Goal: Information Seeking & Learning: Learn about a topic

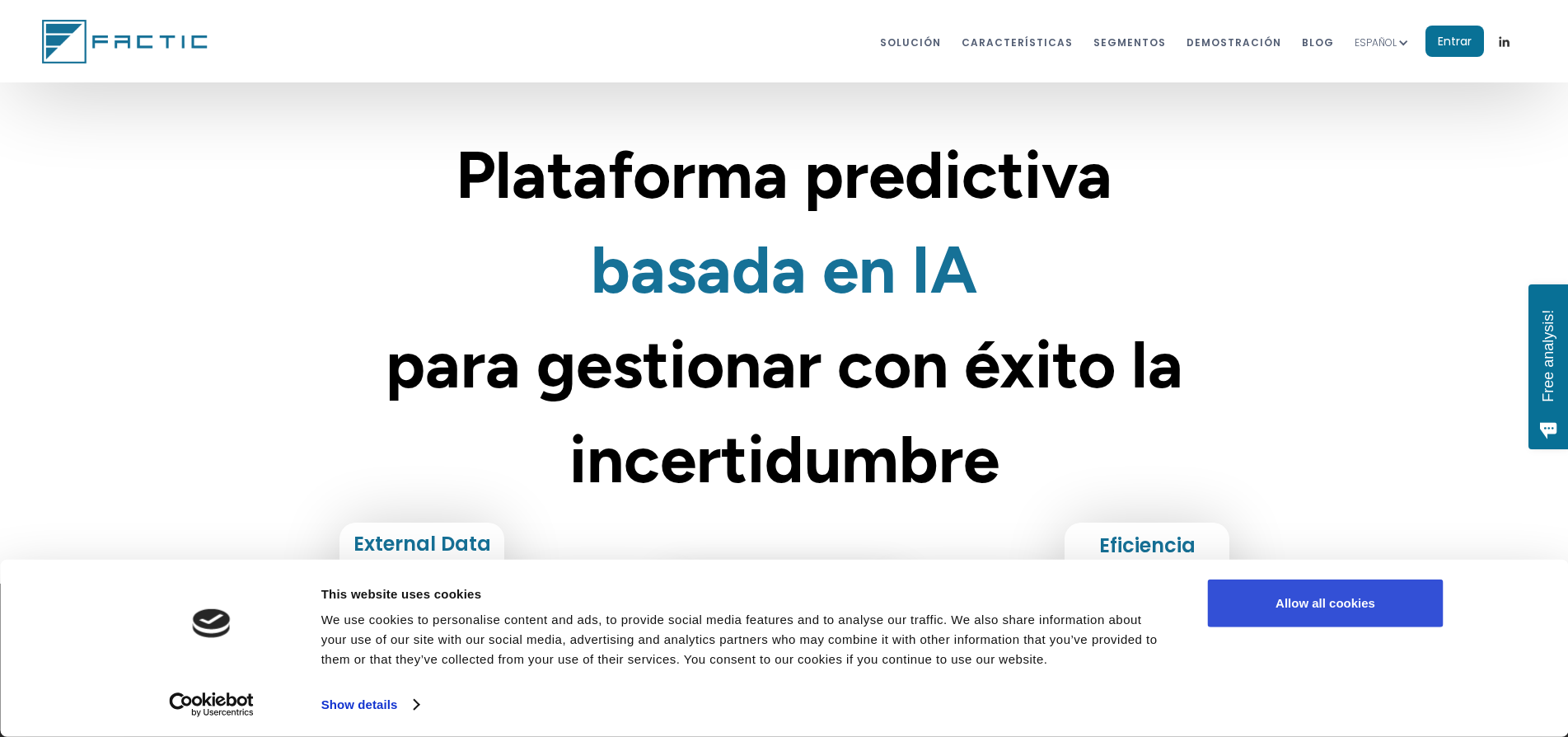
drag, startPoint x: 1360, startPoint y: 603, endPoint x: 1313, endPoint y: 572, distance: 56.3
click at [1360, 603] on button "Allow all cookies" at bounding box center [1325, 603] width 235 height 47
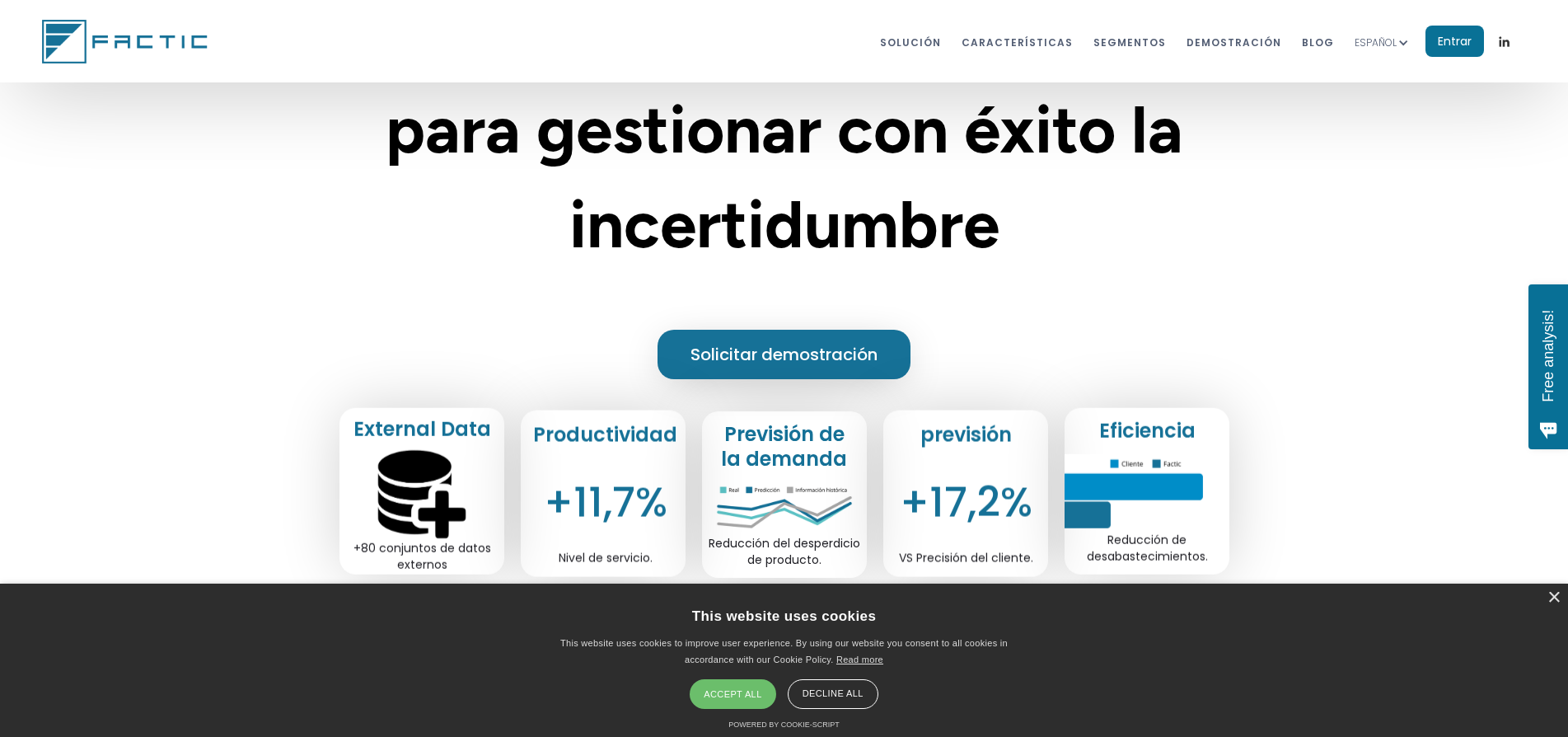
scroll to position [329, 0]
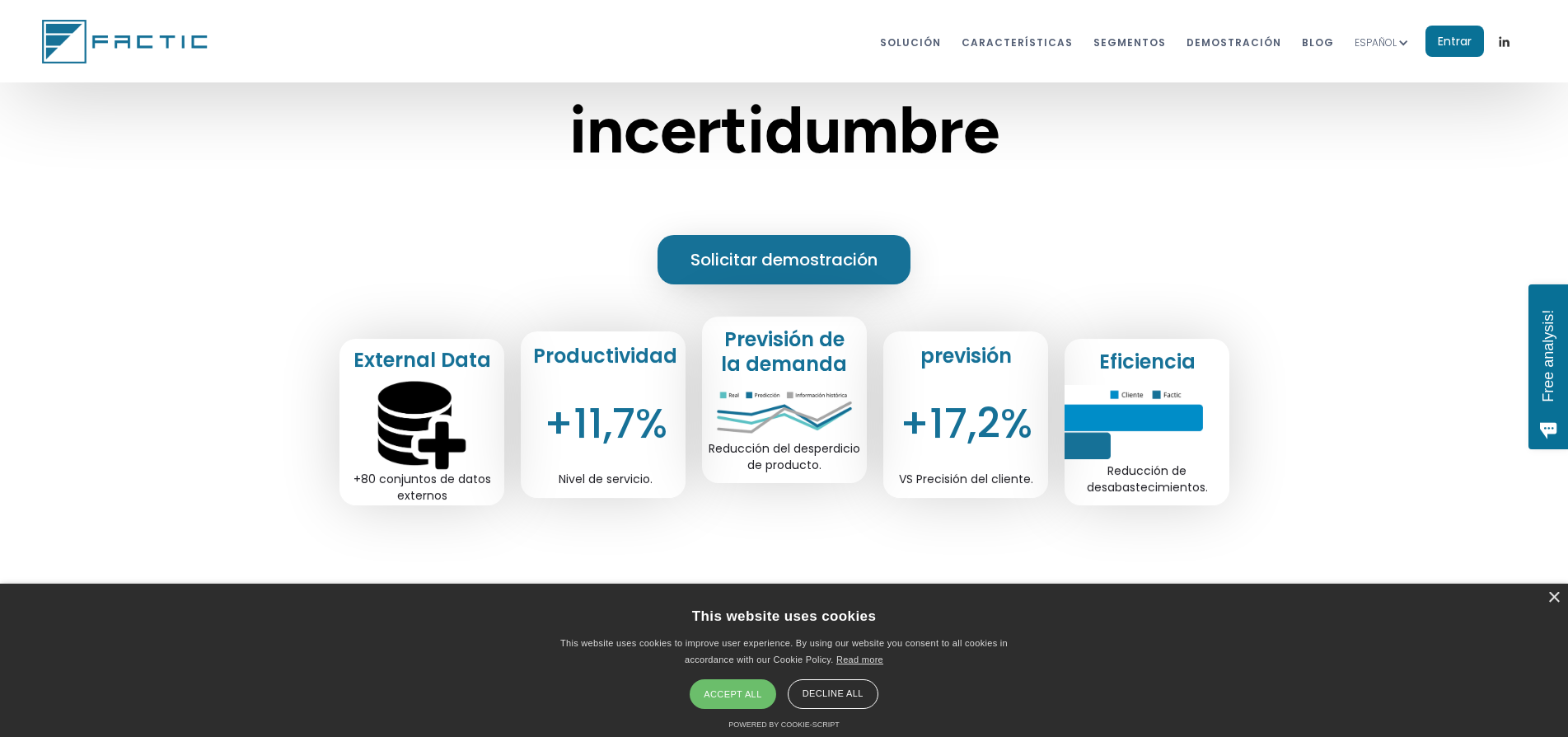
click at [762, 696] on div "Accept all" at bounding box center [732, 694] width 86 height 30
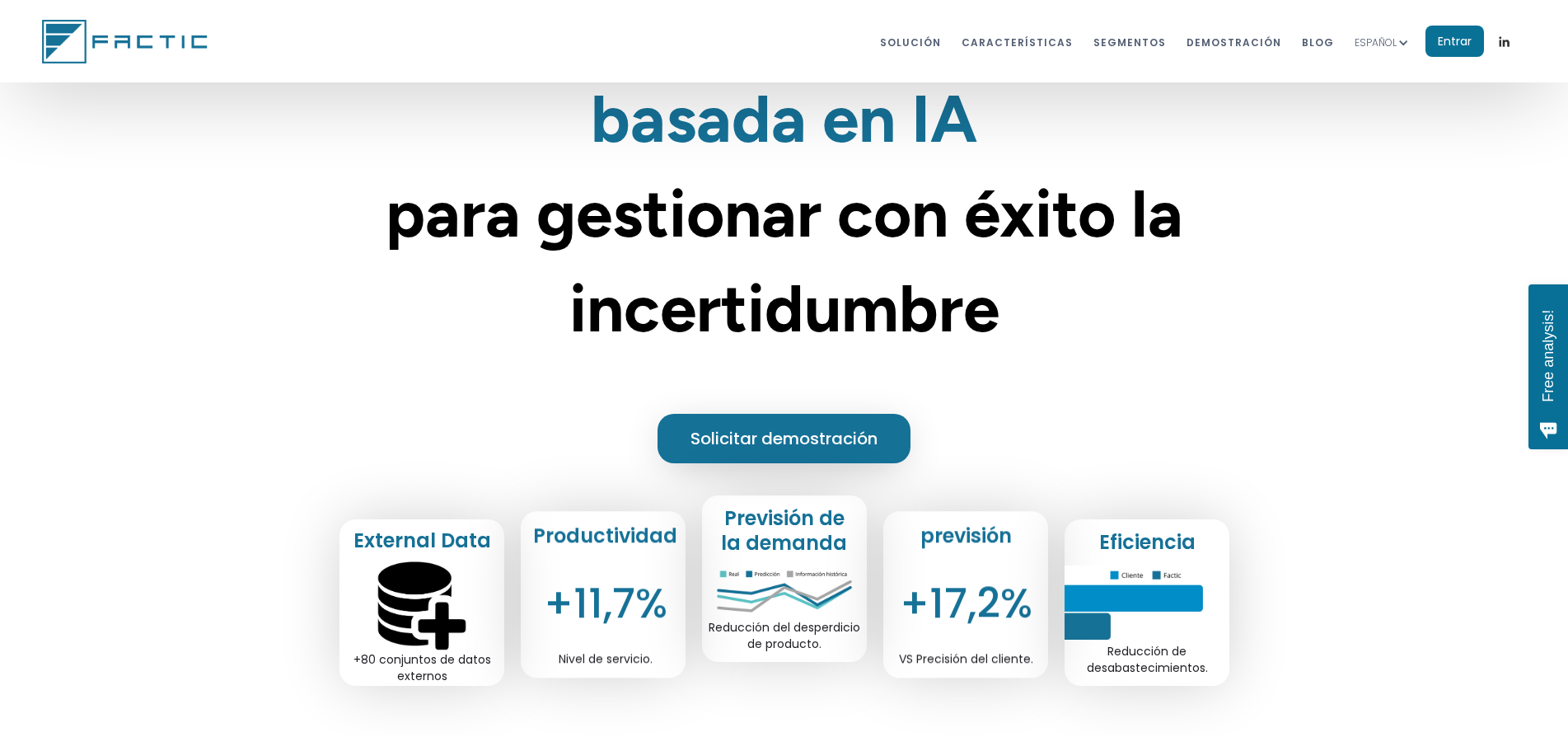
scroll to position [0, 0]
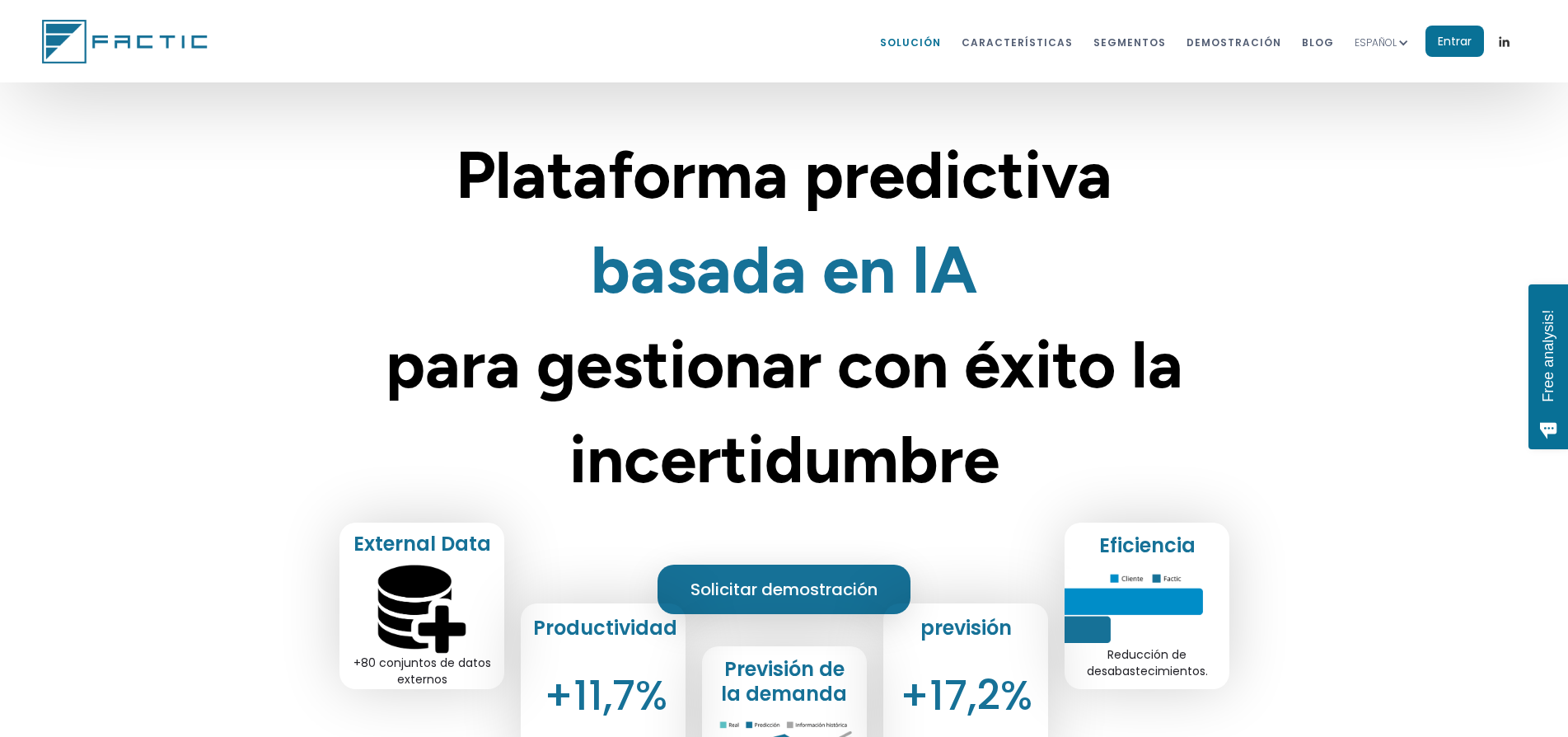
click at [905, 47] on link "Solución" at bounding box center [911, 41] width 61 height 31
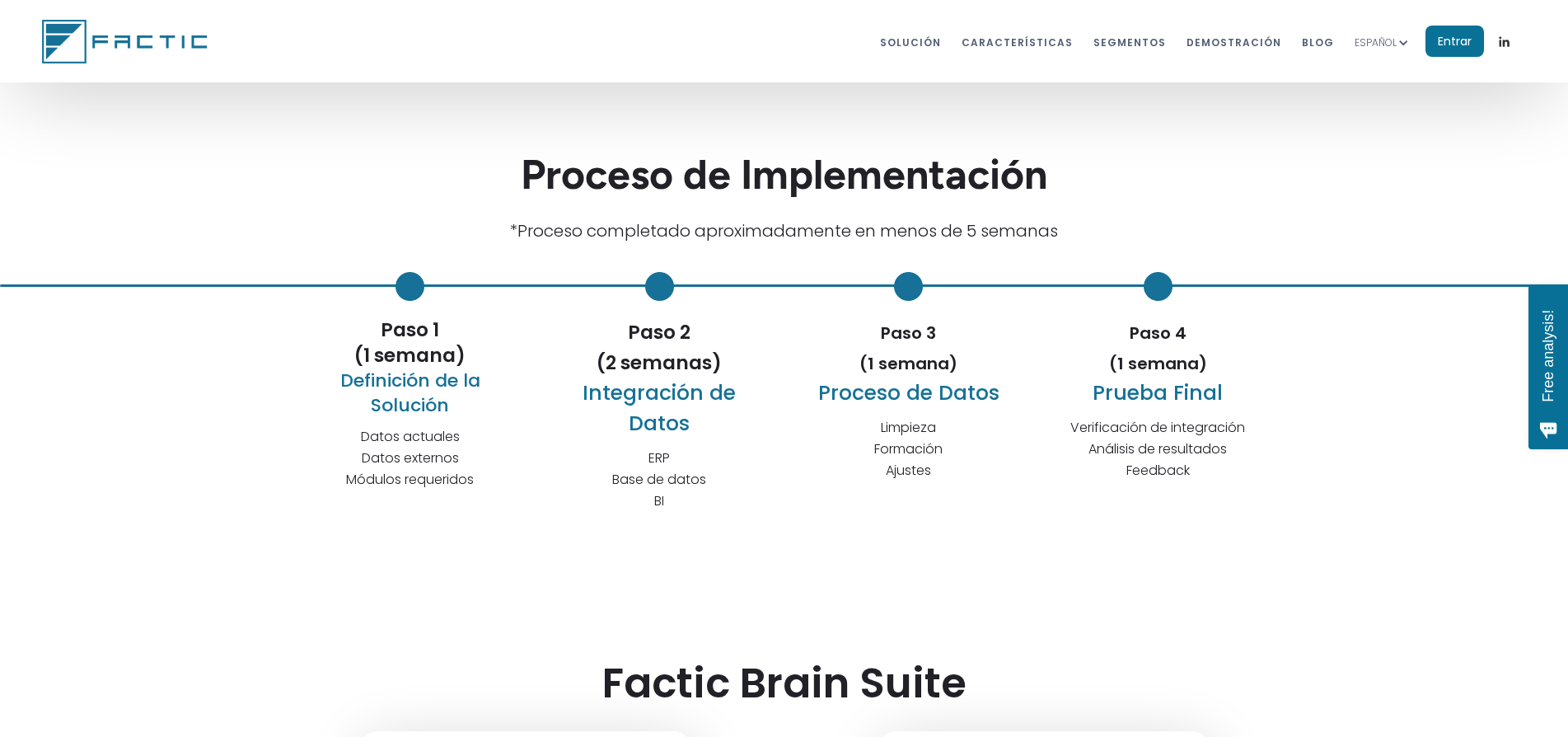
scroll to position [4496, 0]
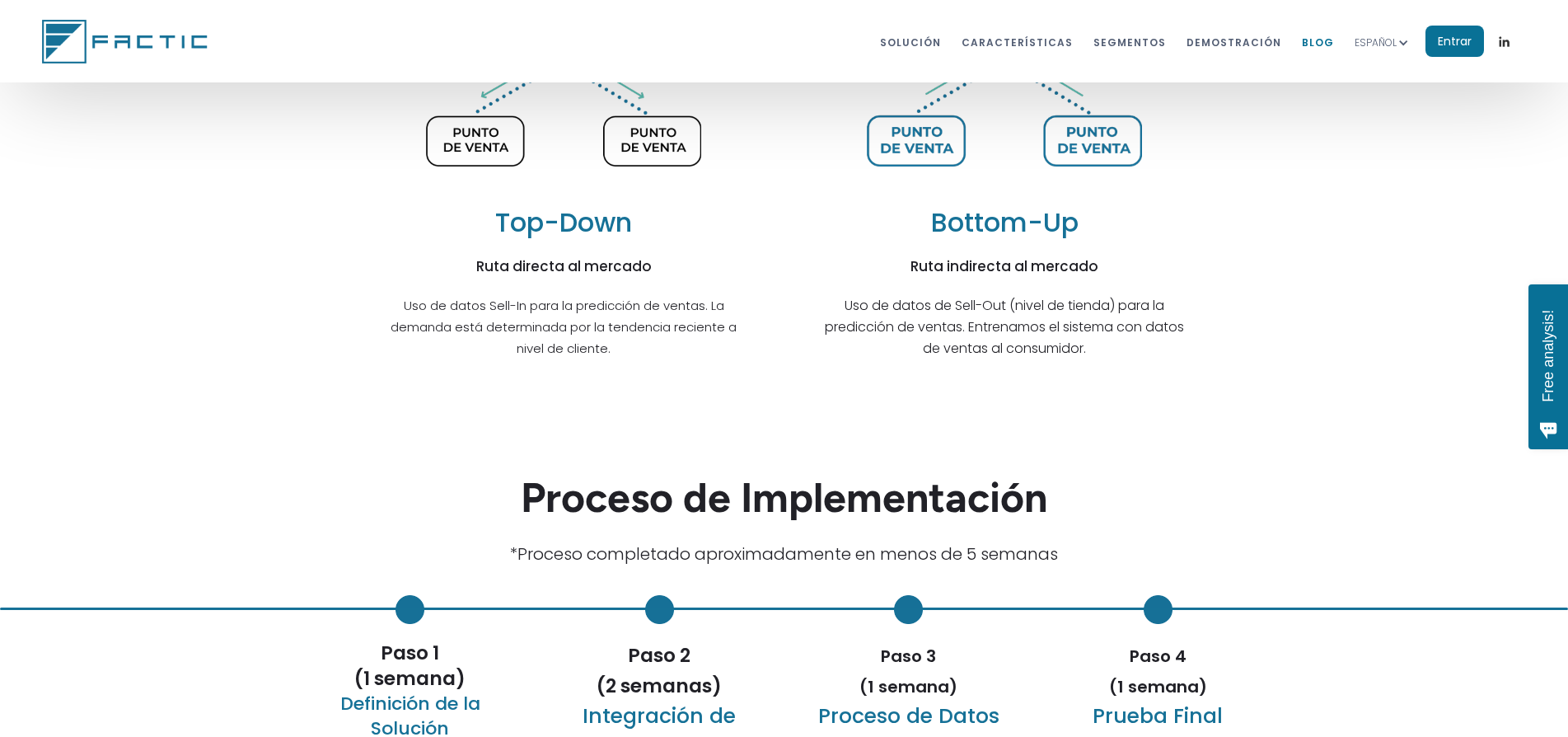
click at [1320, 43] on link "BLOG" at bounding box center [1318, 41] width 33 height 31
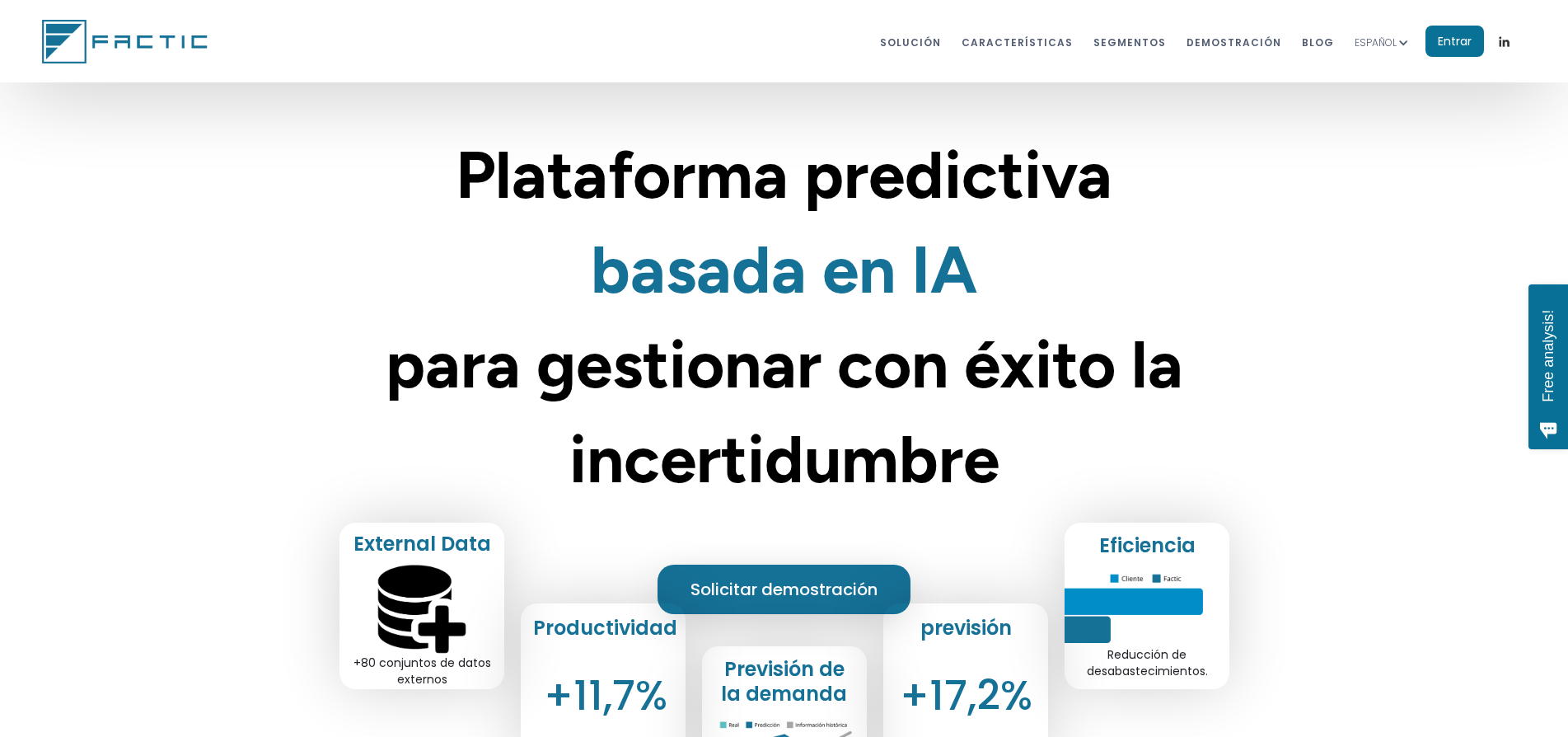
click at [1226, 198] on h1 "Plataforma predictiva basada en IA para gestionar con éxito la incertidumbre" at bounding box center [784, 316] width 1007 height 379
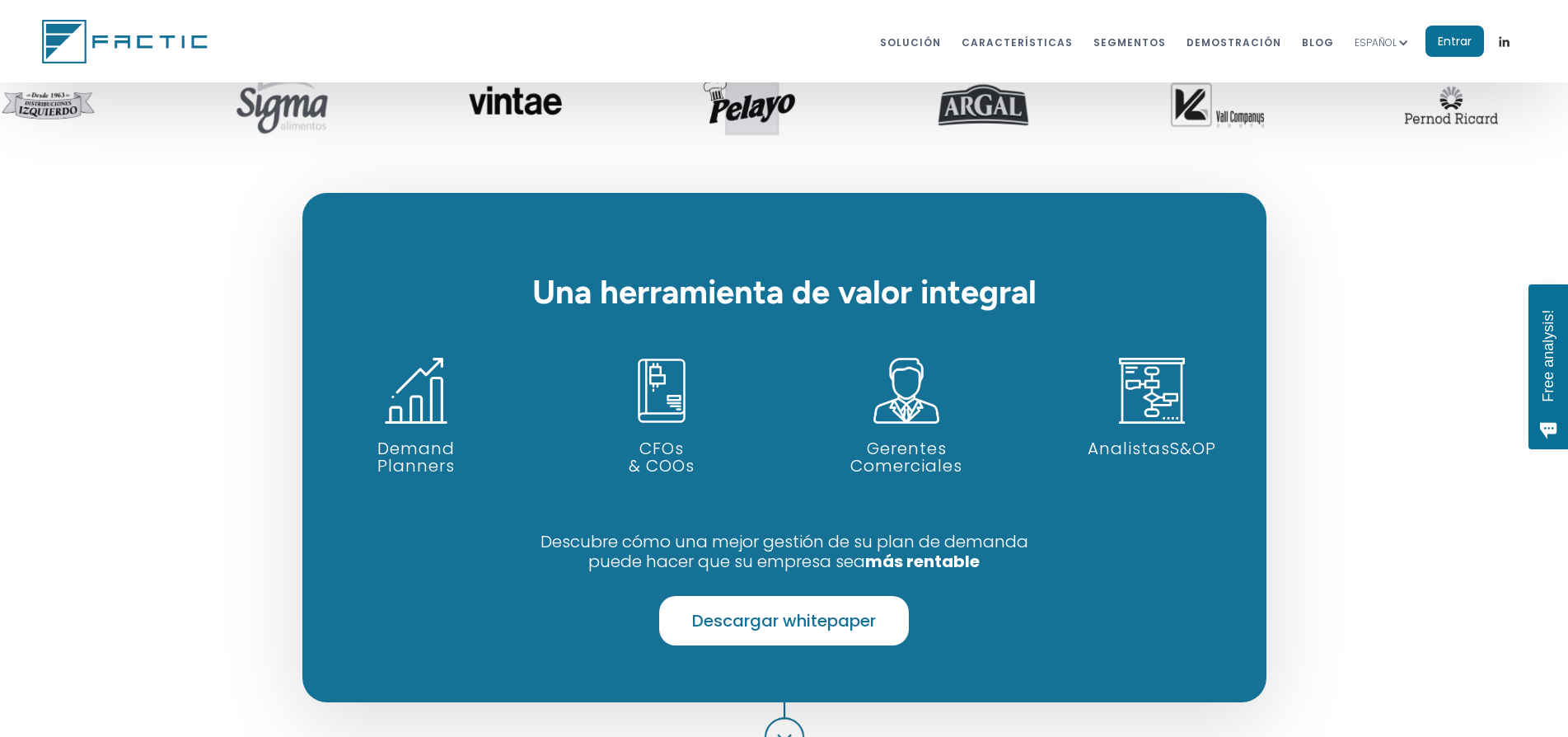
scroll to position [906, 0]
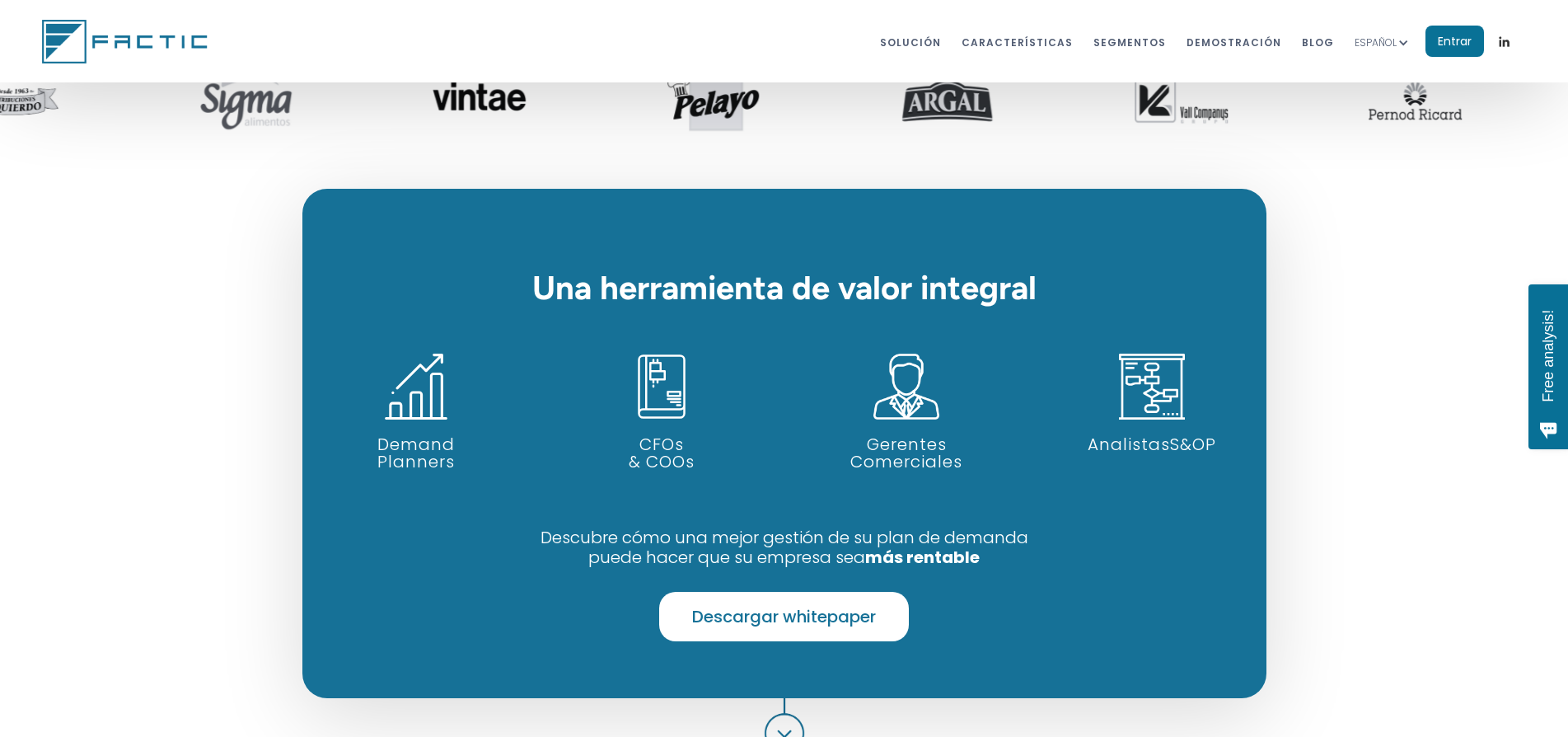
click at [802, 592] on link "Descargar whitepaper" at bounding box center [784, 616] width 249 height 49
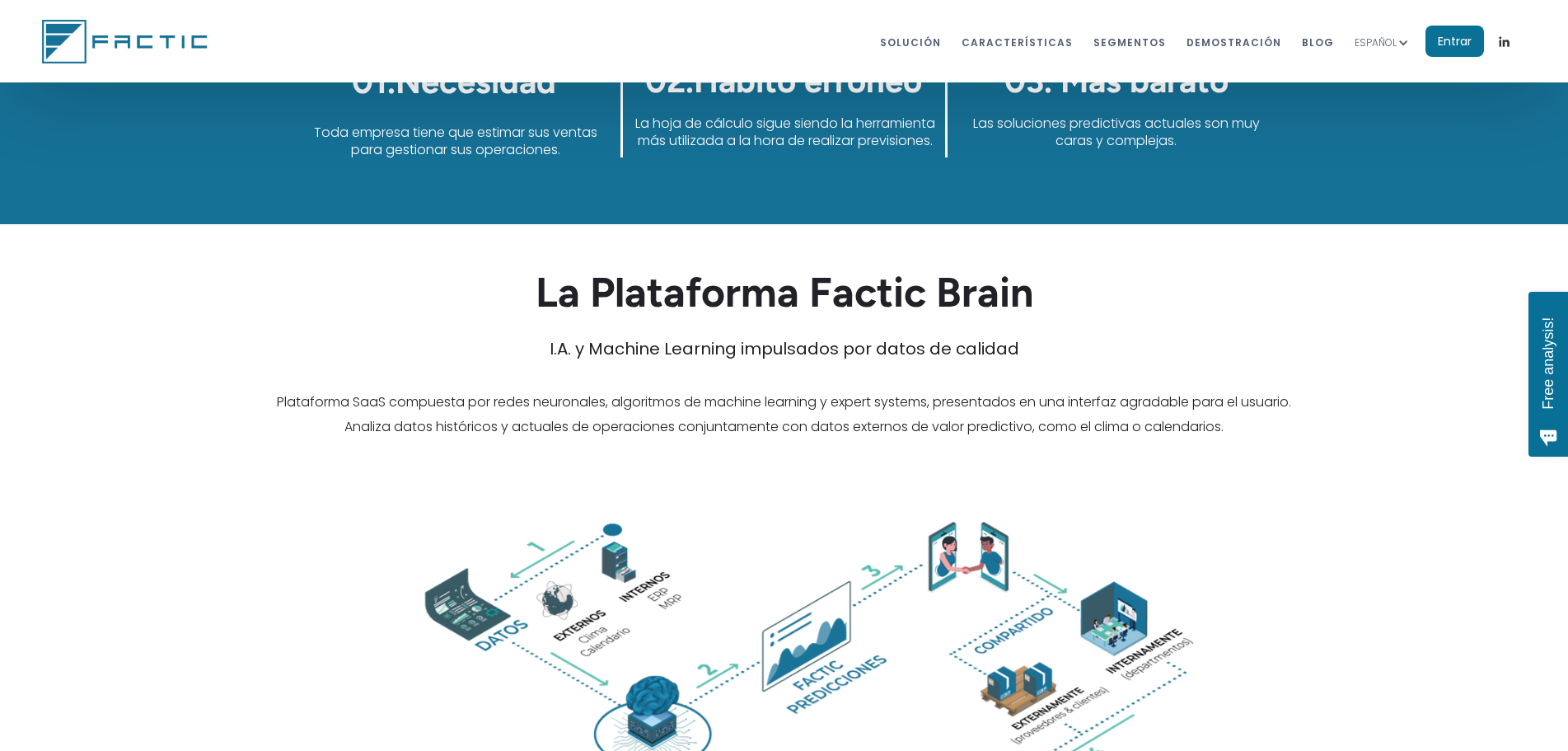
scroll to position [2060, 0]
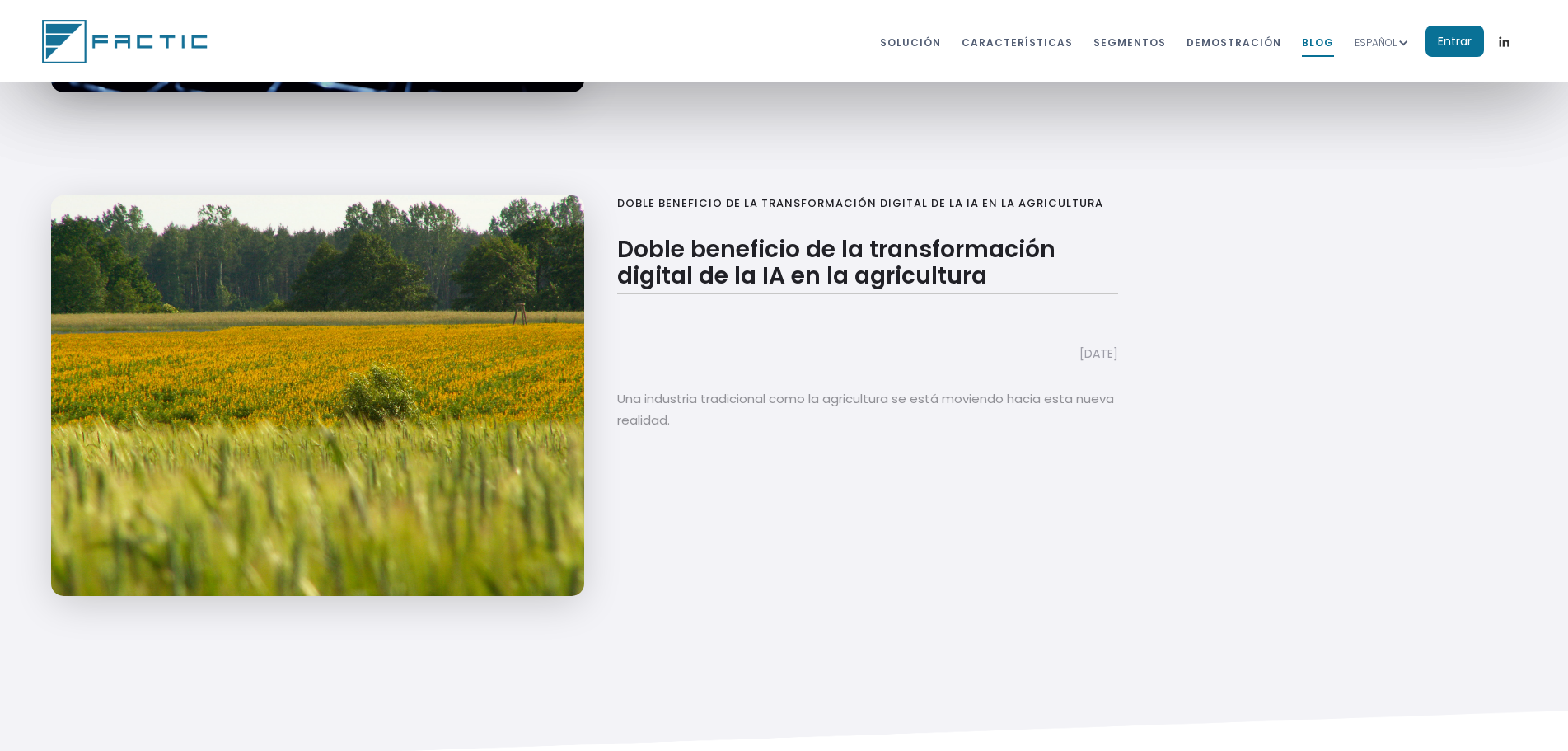
scroll to position [1071, 0]
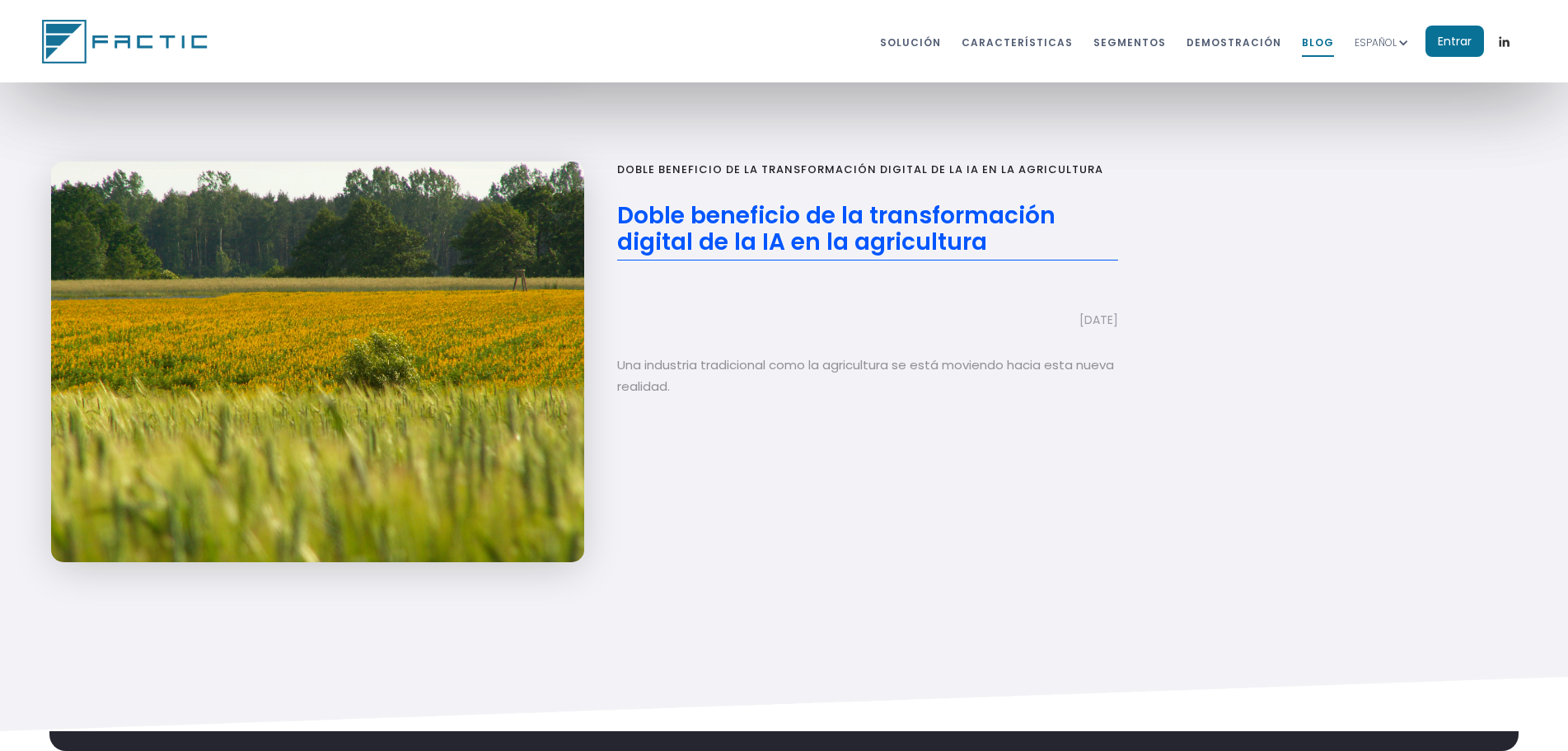
click at [880, 261] on h2 "Doble beneficio de la transformación digital de la IA en la agricultura" at bounding box center [867, 232] width 502 height 58
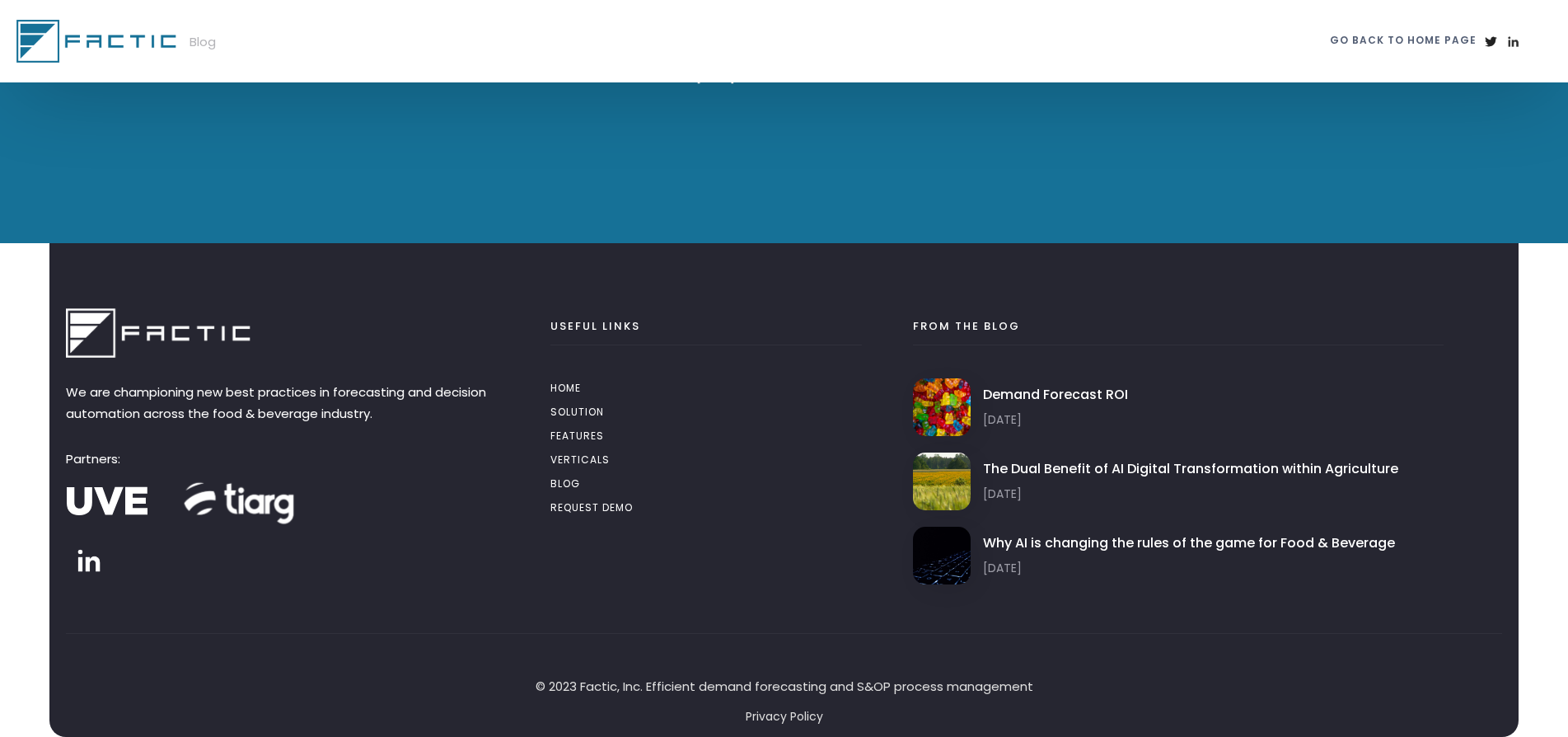
scroll to position [1979, 0]
click at [245, 502] on img at bounding box center [240, 501] width 124 height 124
